Goal: Task Accomplishment & Management: Complete application form

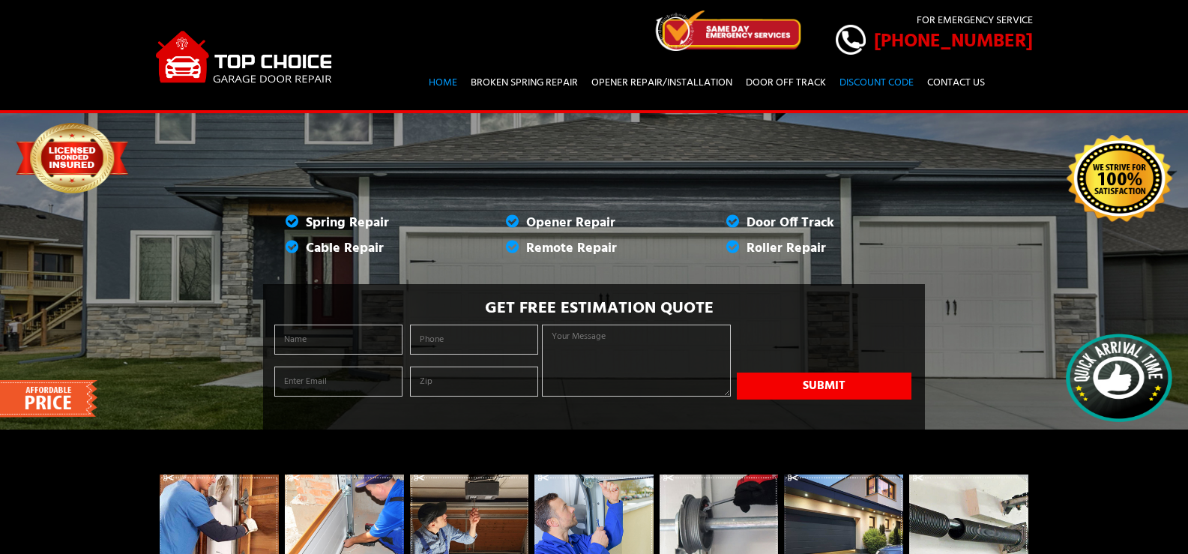
click at [922, 70] on link "Contact Us" at bounding box center [956, 83] width 68 height 26
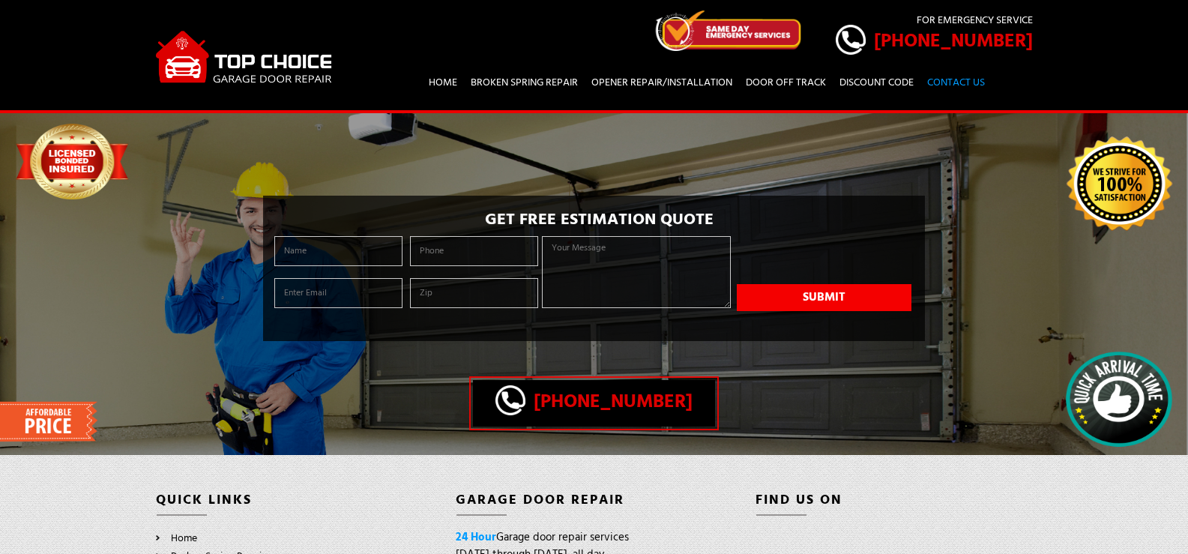
drag, startPoint x: 597, startPoint y: 283, endPoint x: 579, endPoint y: 290, distance: 18.5
click at [596, 283] on textarea at bounding box center [636, 272] width 188 height 72
paste textarea "I am local and would love an opportunity to provide you with a professional cle…"
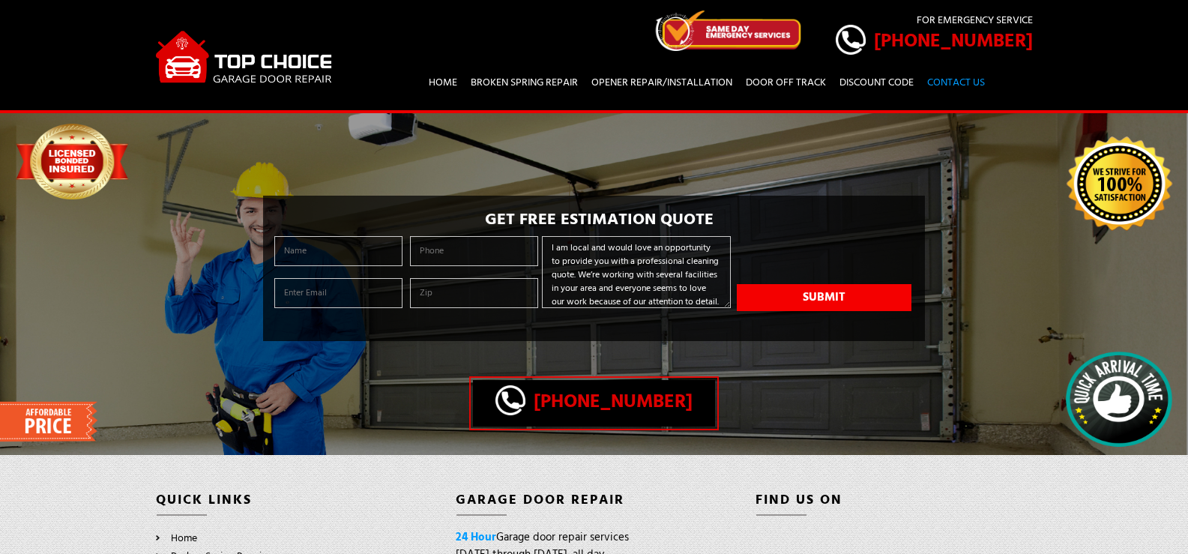
scroll to position [221, 0]
type textarea "I am local and would love an opportunity to provide you with a professional cle…"
click at [433, 286] on ul at bounding box center [407, 278] width 272 height 84
drag, startPoint x: 456, startPoint y: 255, endPoint x: 458, endPoint y: 267, distance: 12.2
click at [456, 265] on input "tel" at bounding box center [474, 251] width 128 height 30
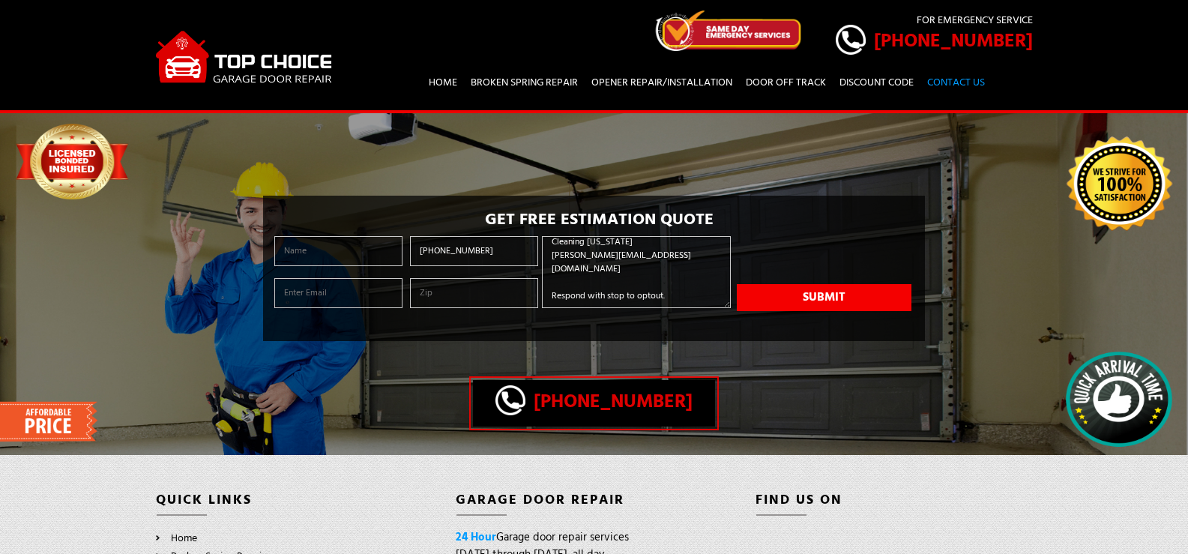
type input "[PHONE_NUMBER]"
click at [467, 304] on input "text" at bounding box center [474, 293] width 128 height 30
type input "55405"
type input "[PERSON_NAME]"
type input "[PERSON_NAME][EMAIL_ADDRESS][DOMAIN_NAME]"
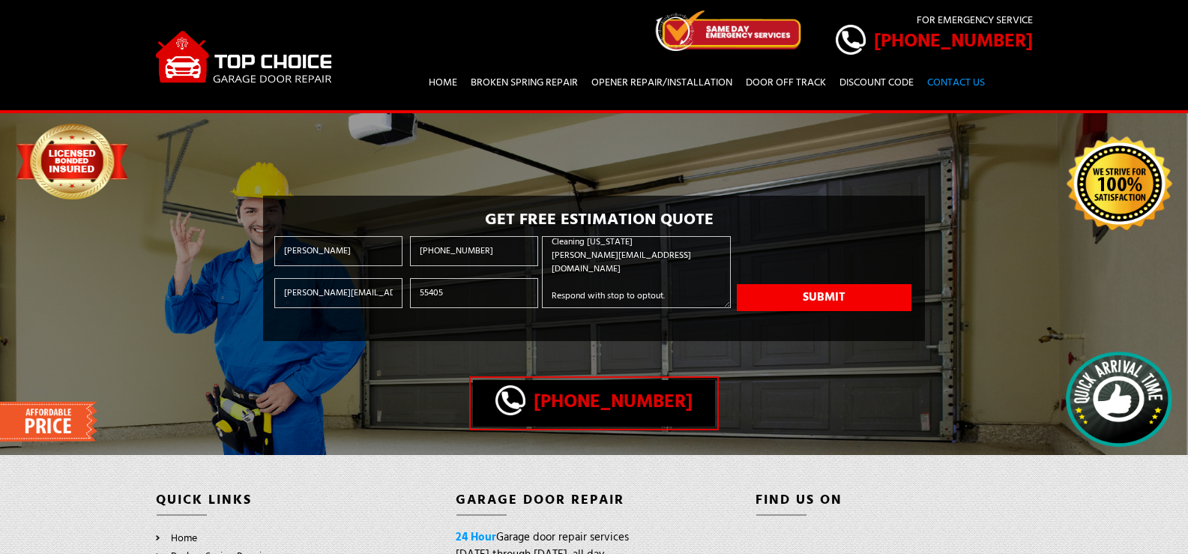
click at [805, 322] on div "Submit" at bounding box center [824, 308] width 175 height 27
click at [805, 311] on button "Submit" at bounding box center [824, 297] width 175 height 27
